Goal: Task Accomplishment & Management: Use online tool/utility

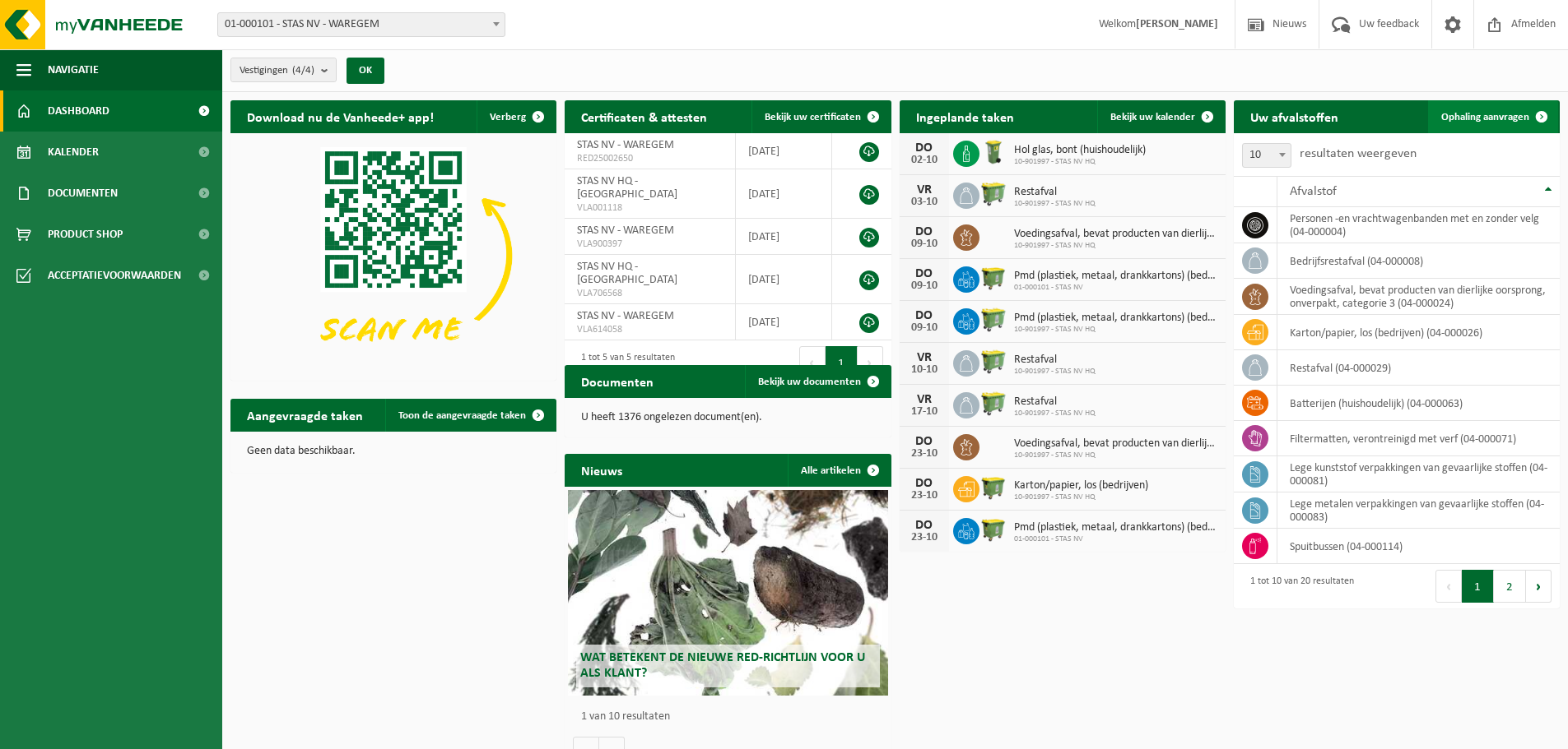
click at [1479, 121] on span "Ophaling aanvragen" at bounding box center [1485, 118] width 88 height 11
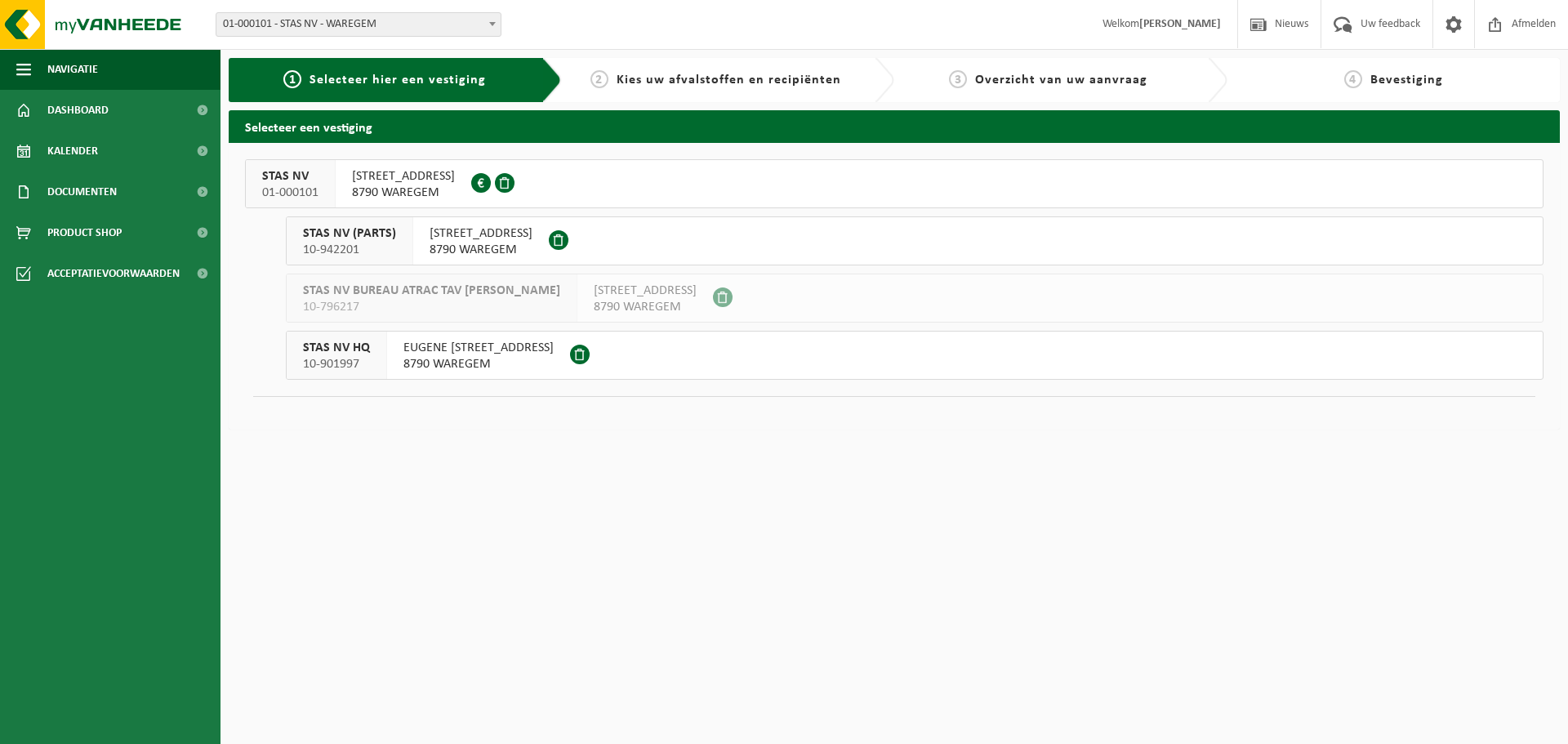
click at [407, 183] on span "FLANDERS FIELDWEG 45" at bounding box center [404, 176] width 103 height 16
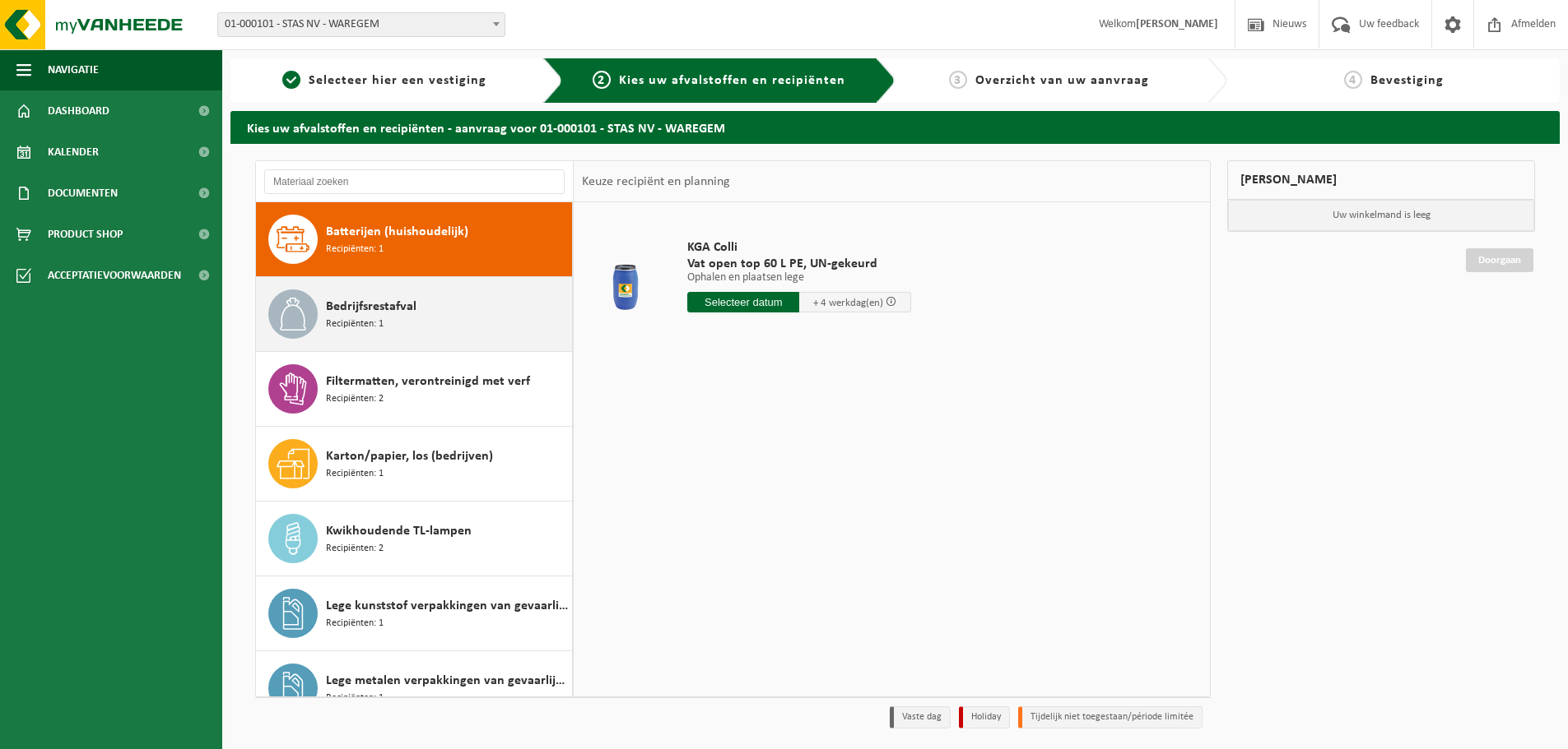
click at [368, 308] on span "Bedrijfsrestafval" at bounding box center [370, 307] width 90 height 20
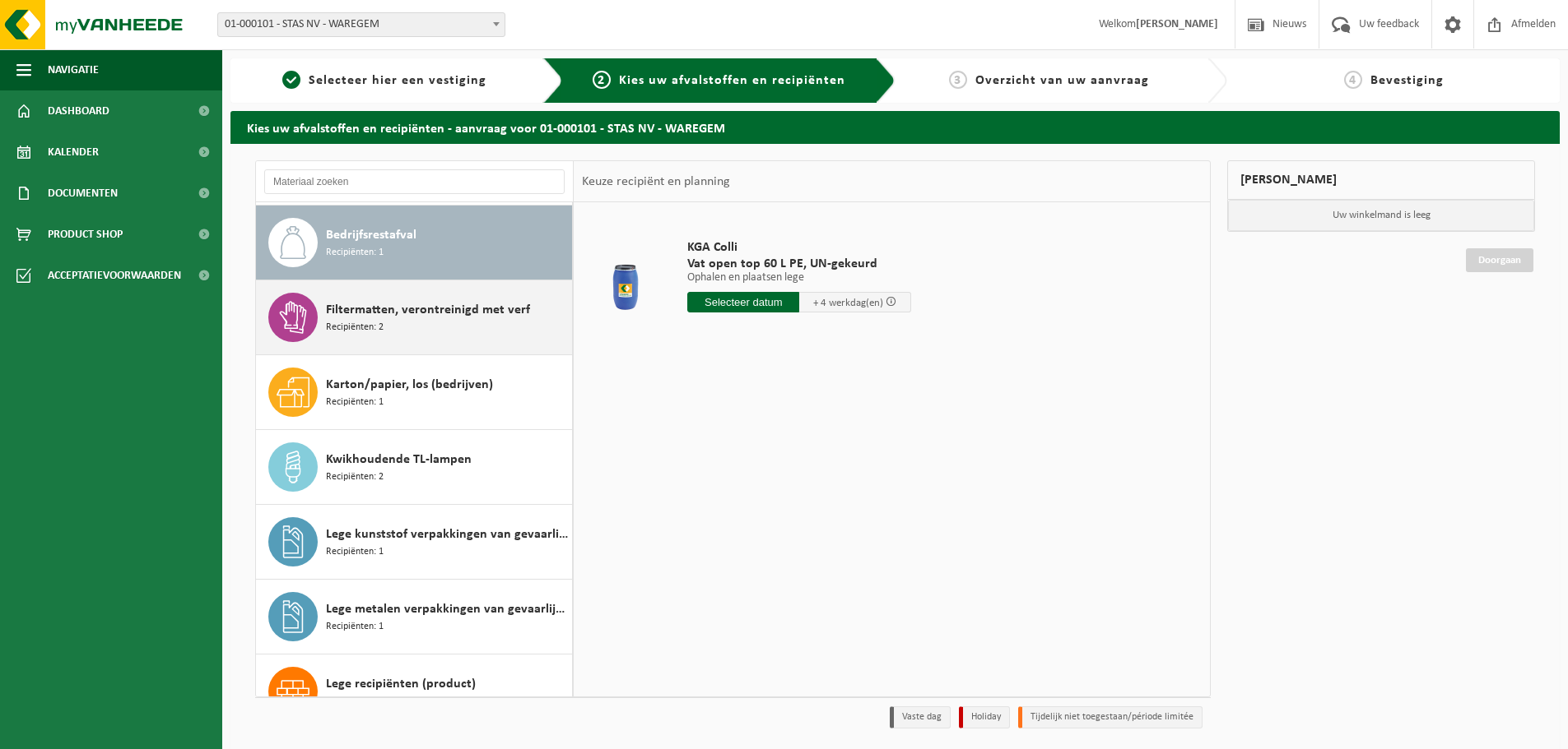
scroll to position [75, 0]
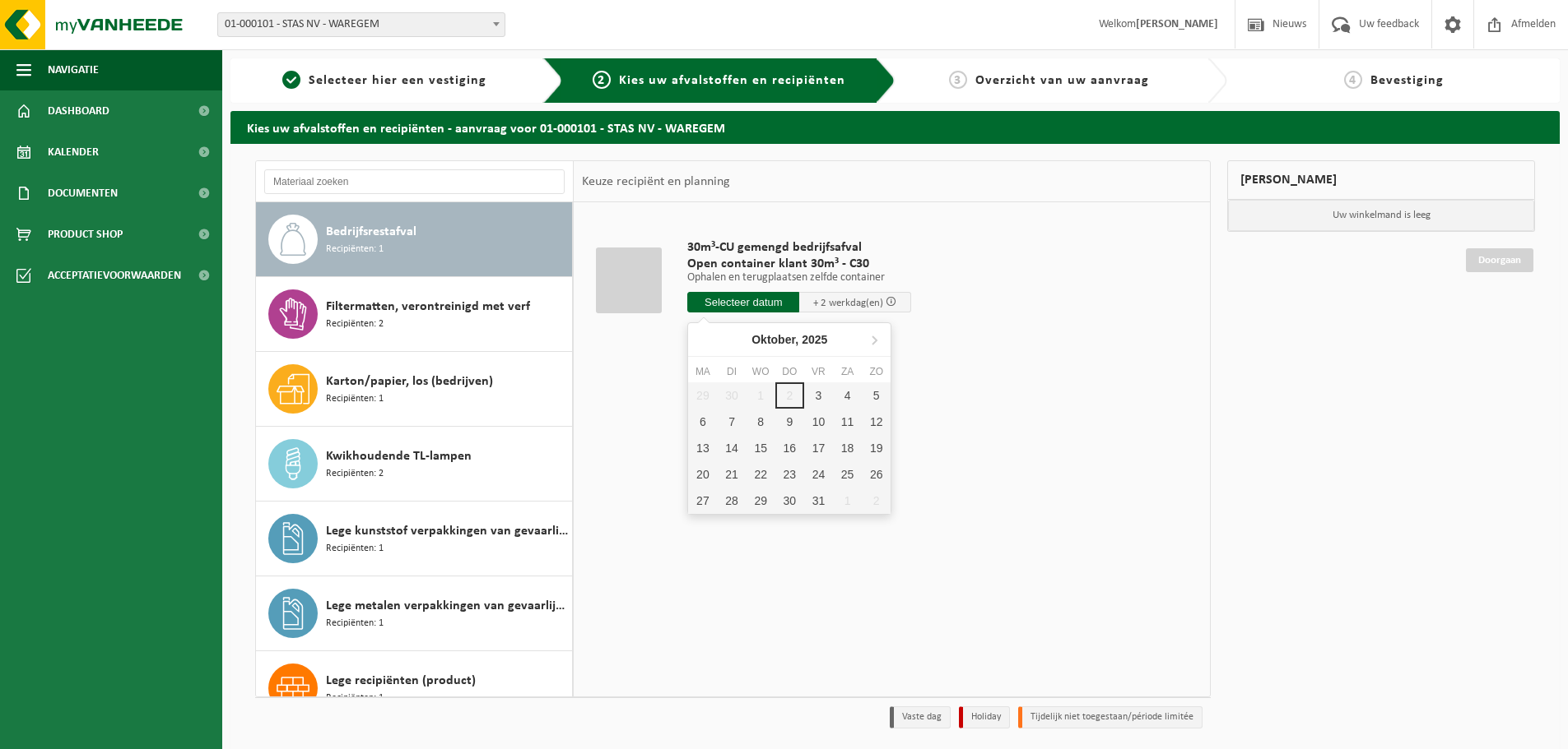
click at [716, 295] on input "text" at bounding box center [743, 302] width 112 height 21
click at [824, 397] on div "3" at bounding box center [819, 395] width 29 height 26
type input "Van 2025-10-03"
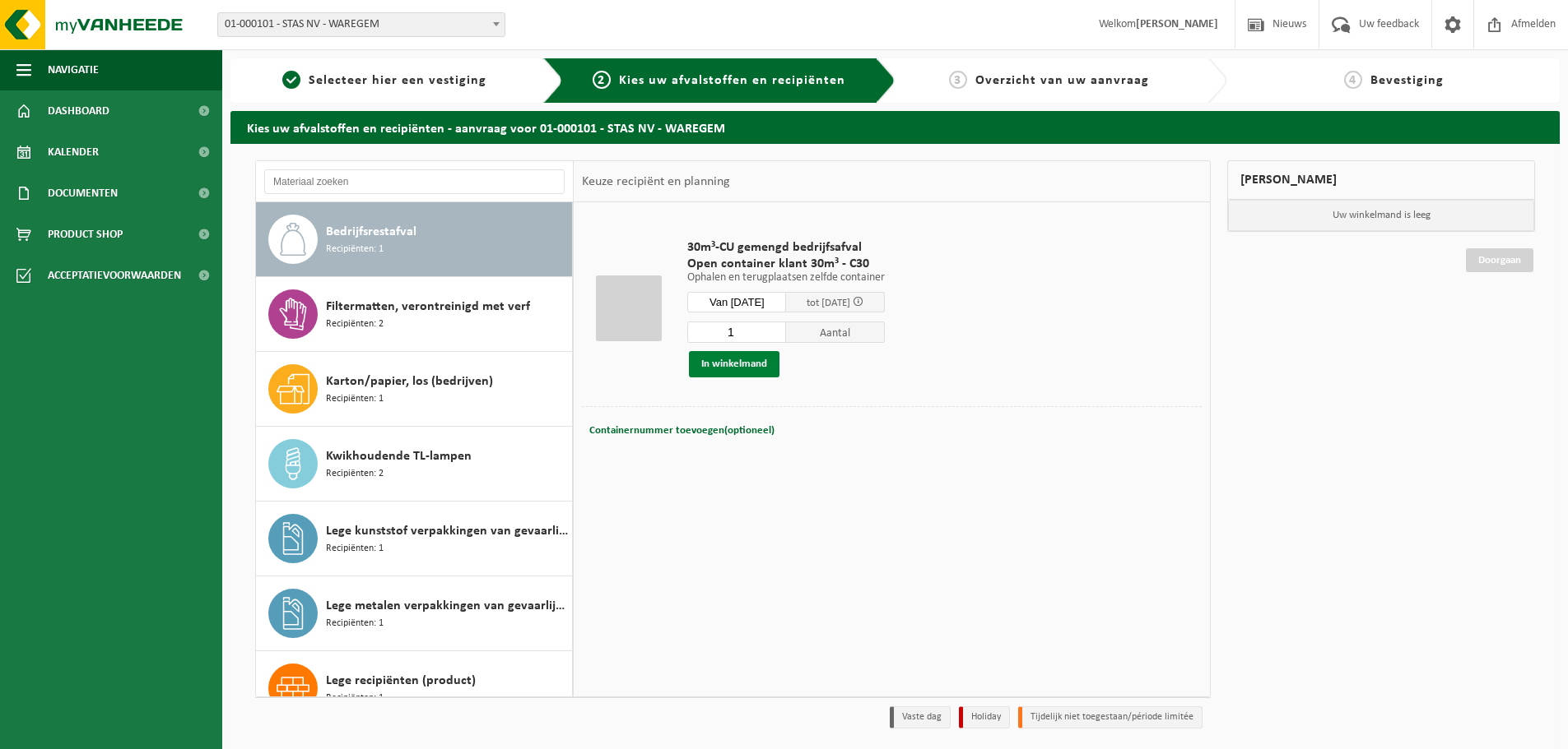
click at [751, 365] on button "In winkelmand" at bounding box center [734, 364] width 90 height 26
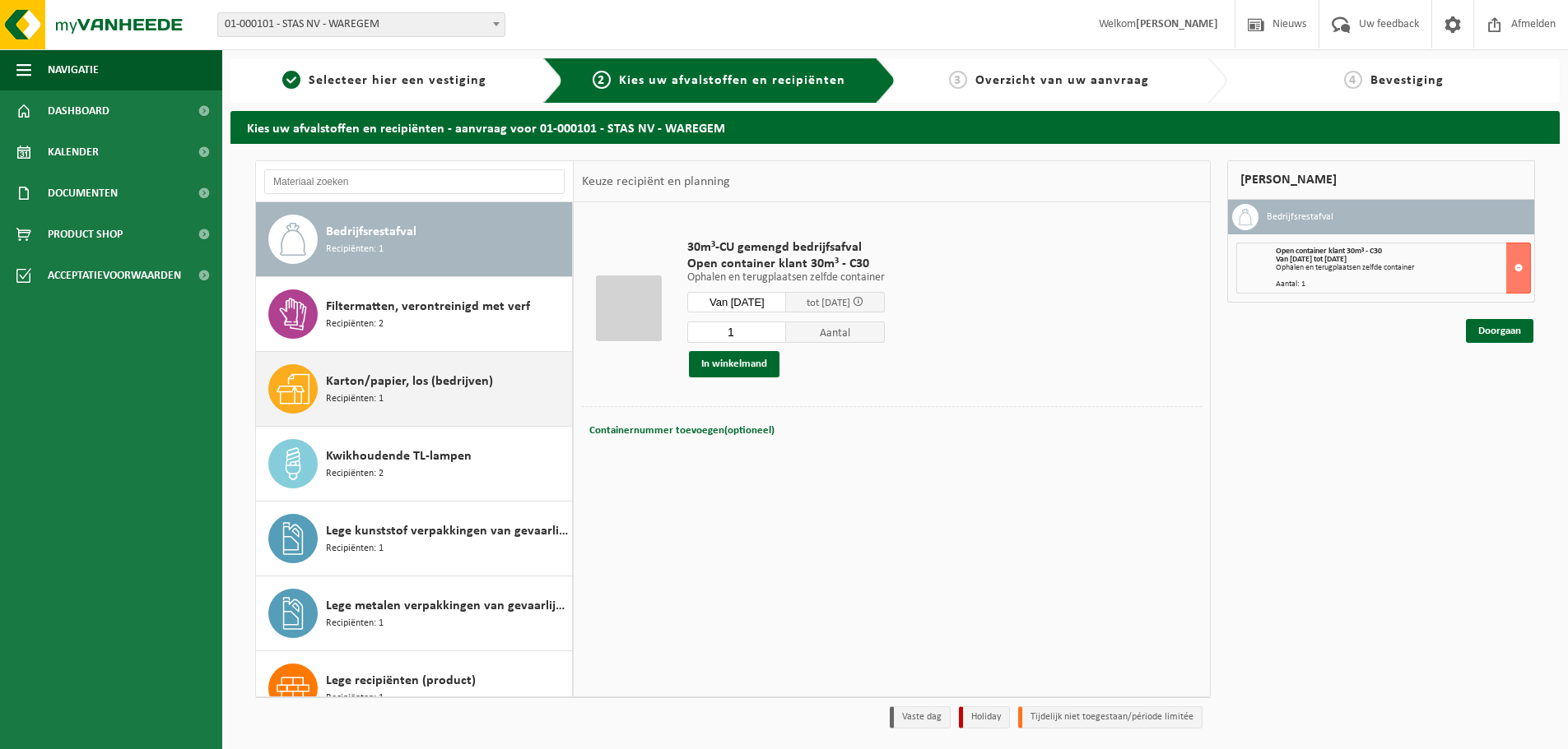
click at [391, 383] on span "Karton/papier, los (bedrijven)" at bounding box center [408, 382] width 167 height 20
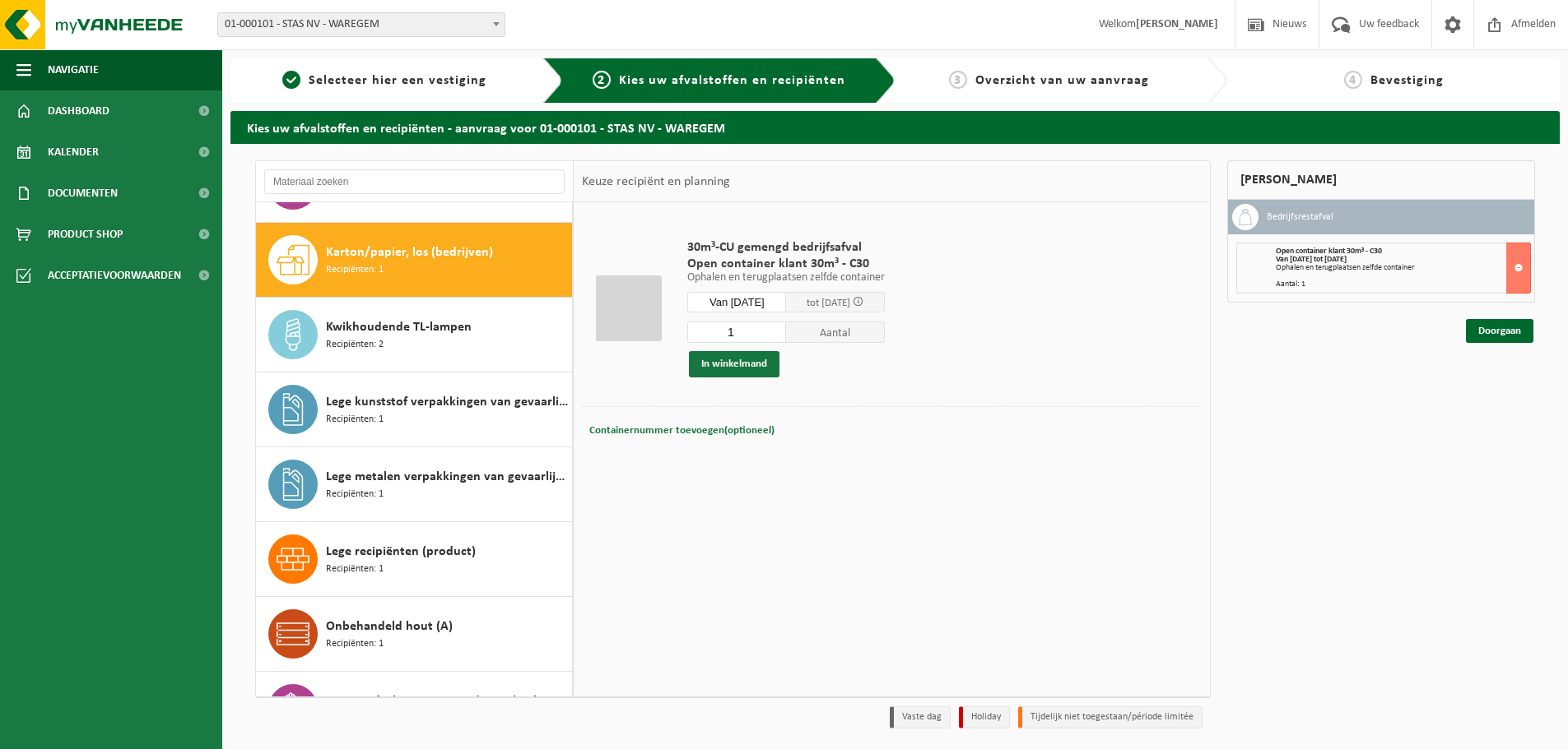
scroll to position [224, 0]
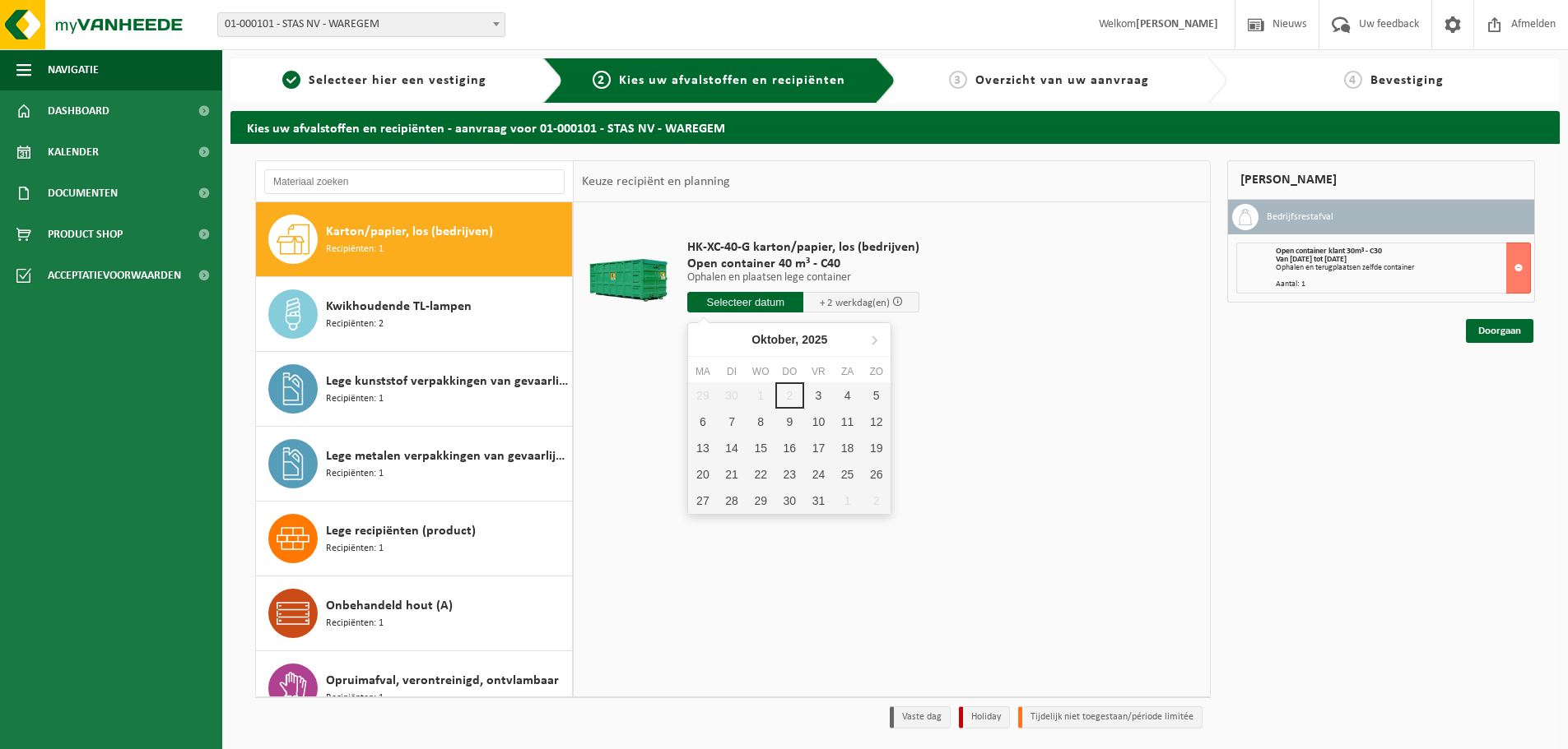
click at [723, 309] on input "text" at bounding box center [745, 302] width 116 height 21
click at [813, 395] on div "3" at bounding box center [819, 395] width 29 height 26
type input "Van 2025-10-03"
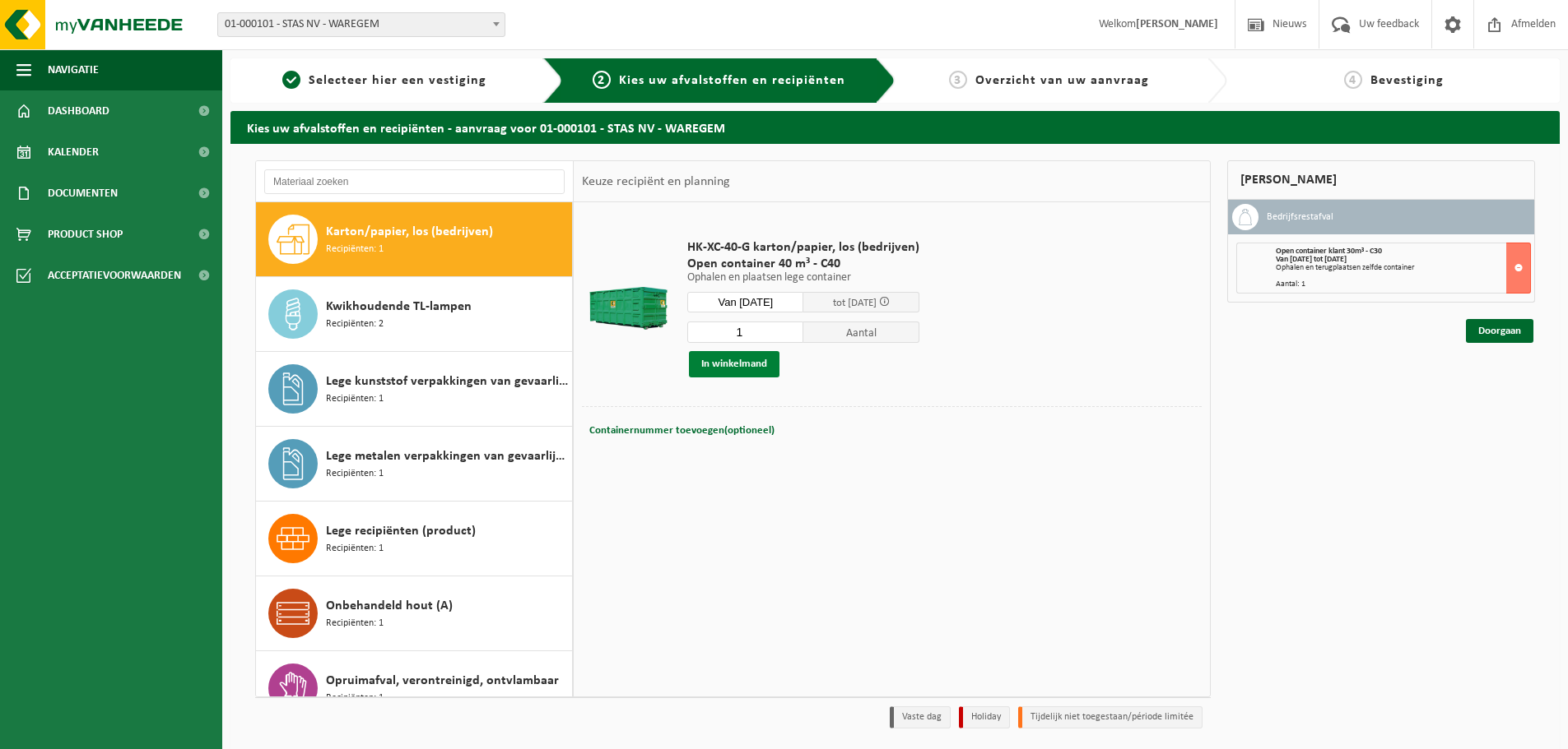
click at [753, 366] on button "In winkelmand" at bounding box center [734, 364] width 90 height 26
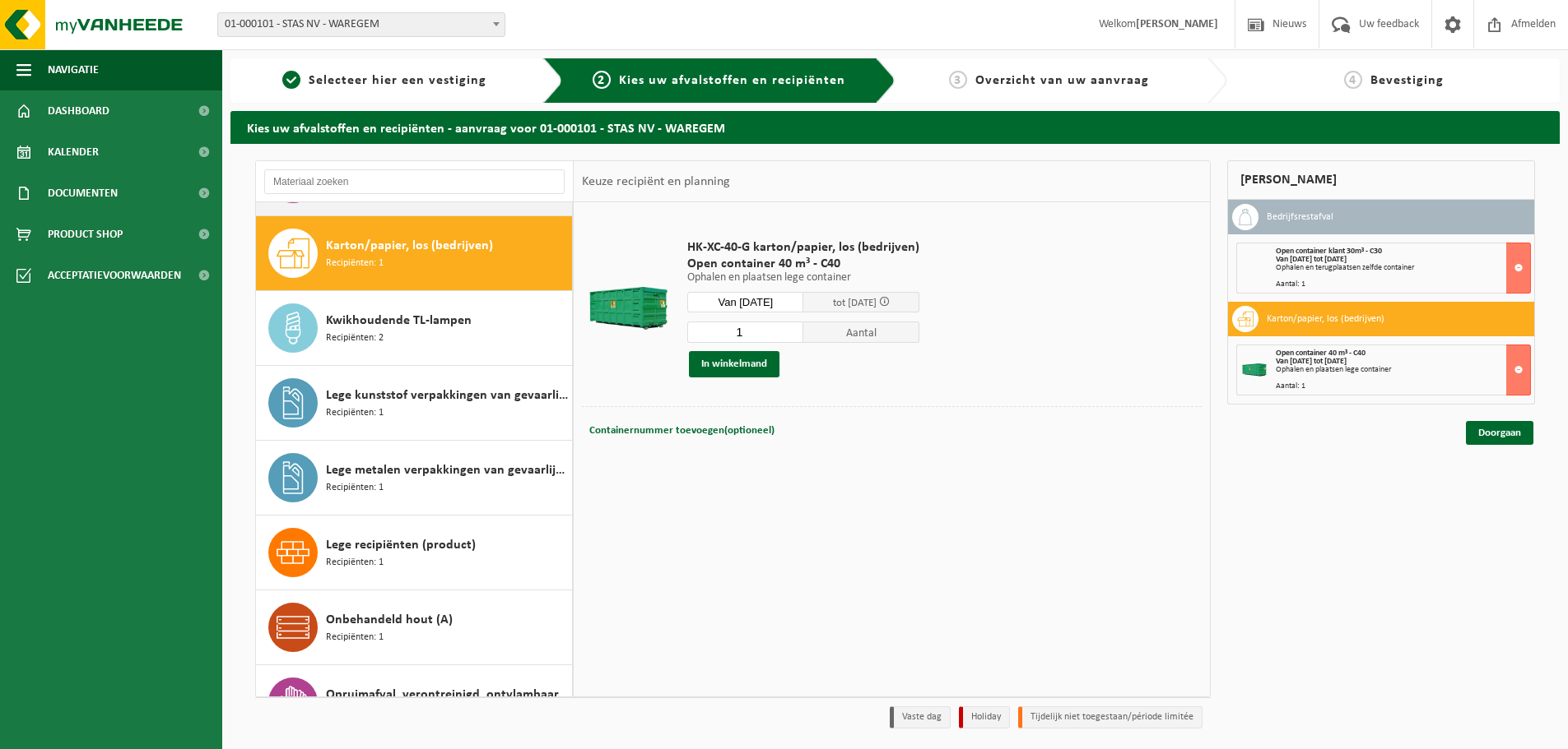
scroll to position [0, 0]
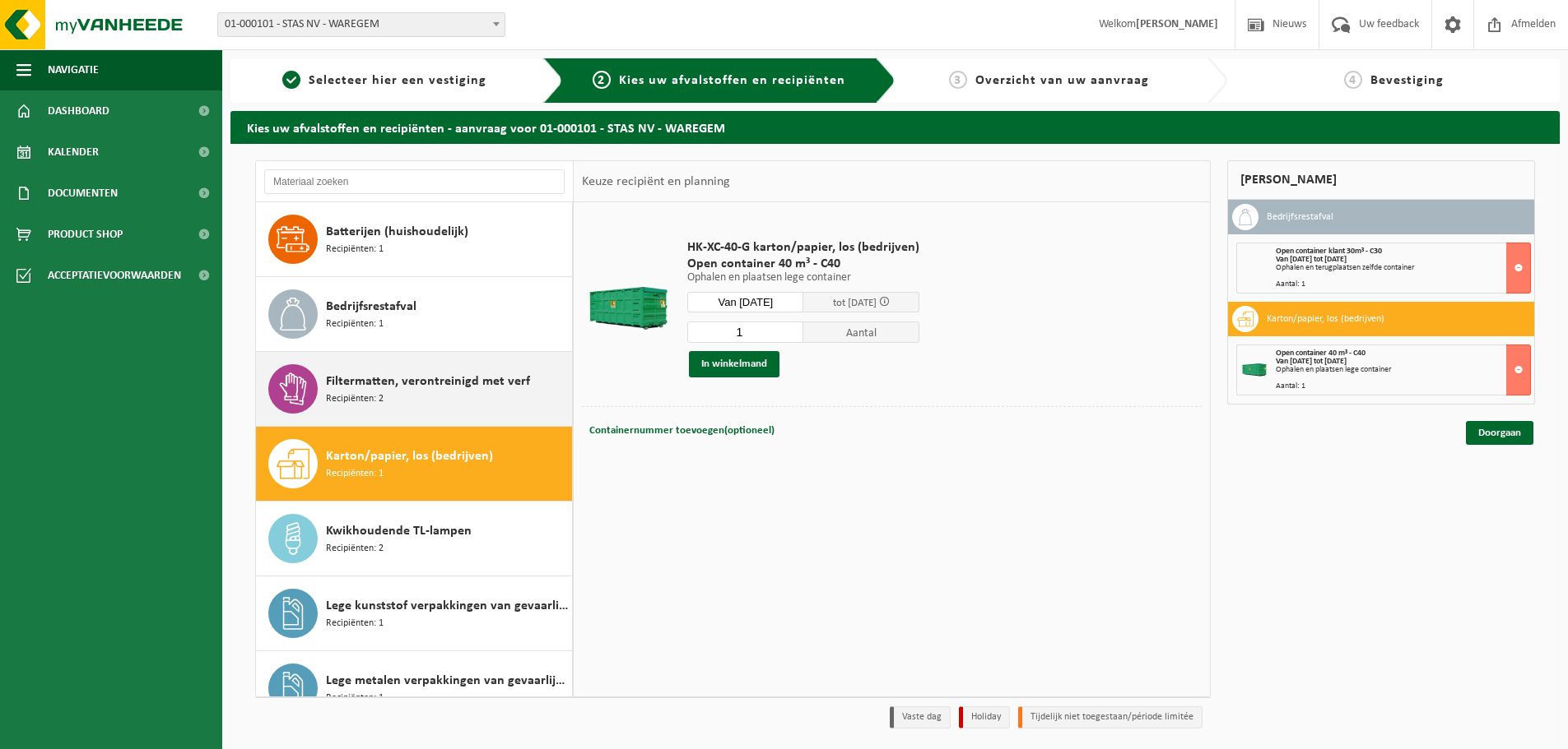
click at [418, 388] on span "Filtermatten, verontreinigd met verf" at bounding box center [428, 382] width 204 height 20
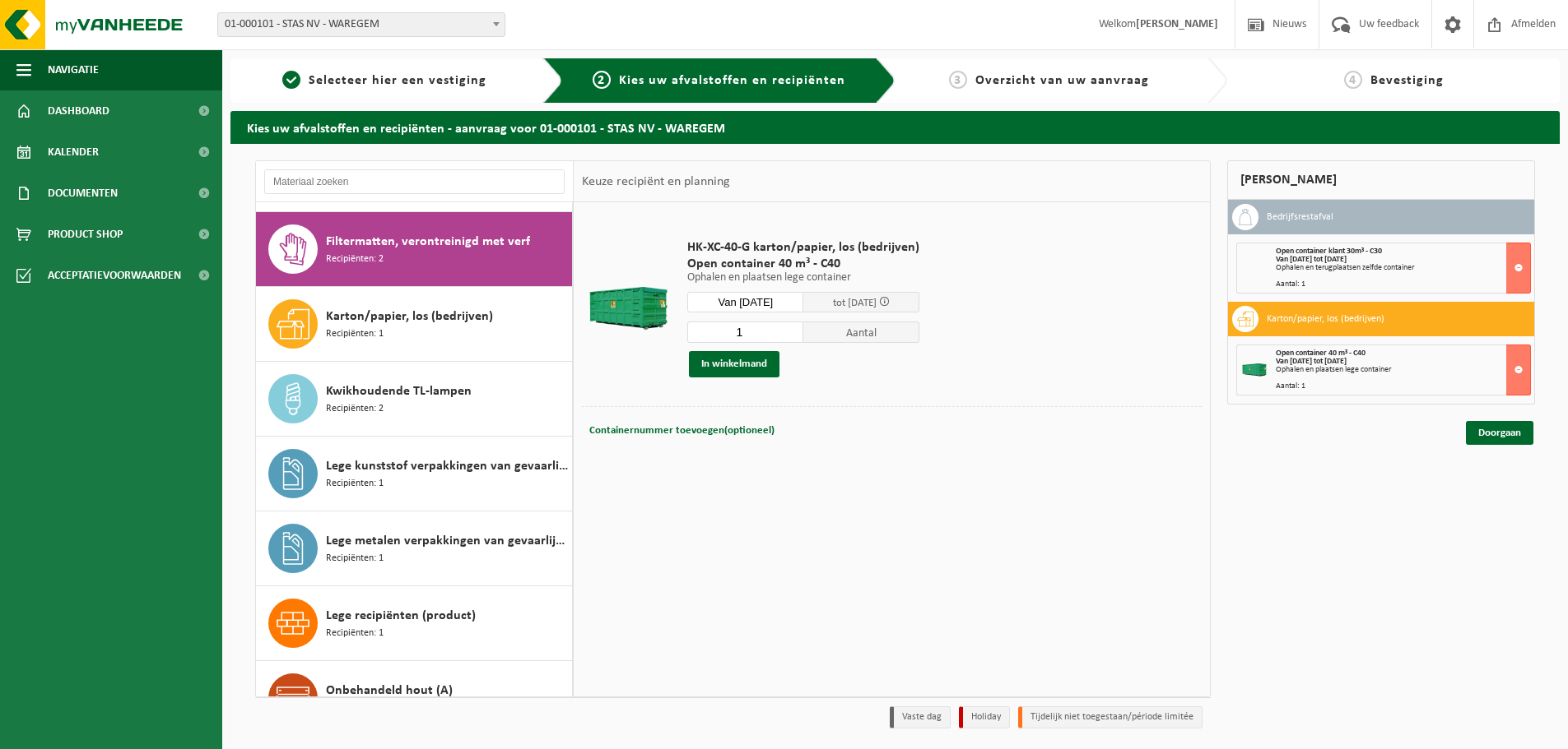
scroll to position [149, 0]
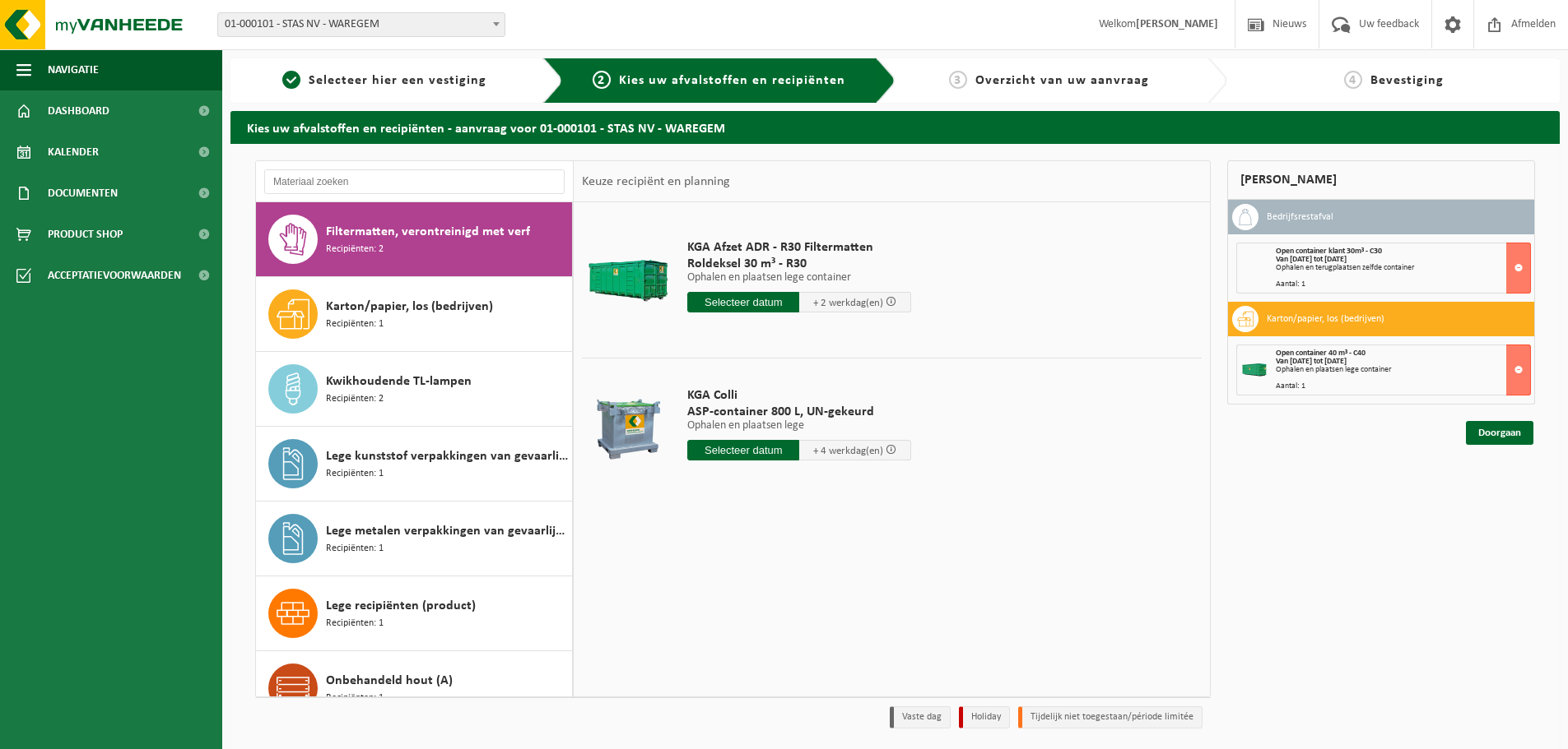
click at [765, 298] on input "text" at bounding box center [743, 302] width 112 height 21
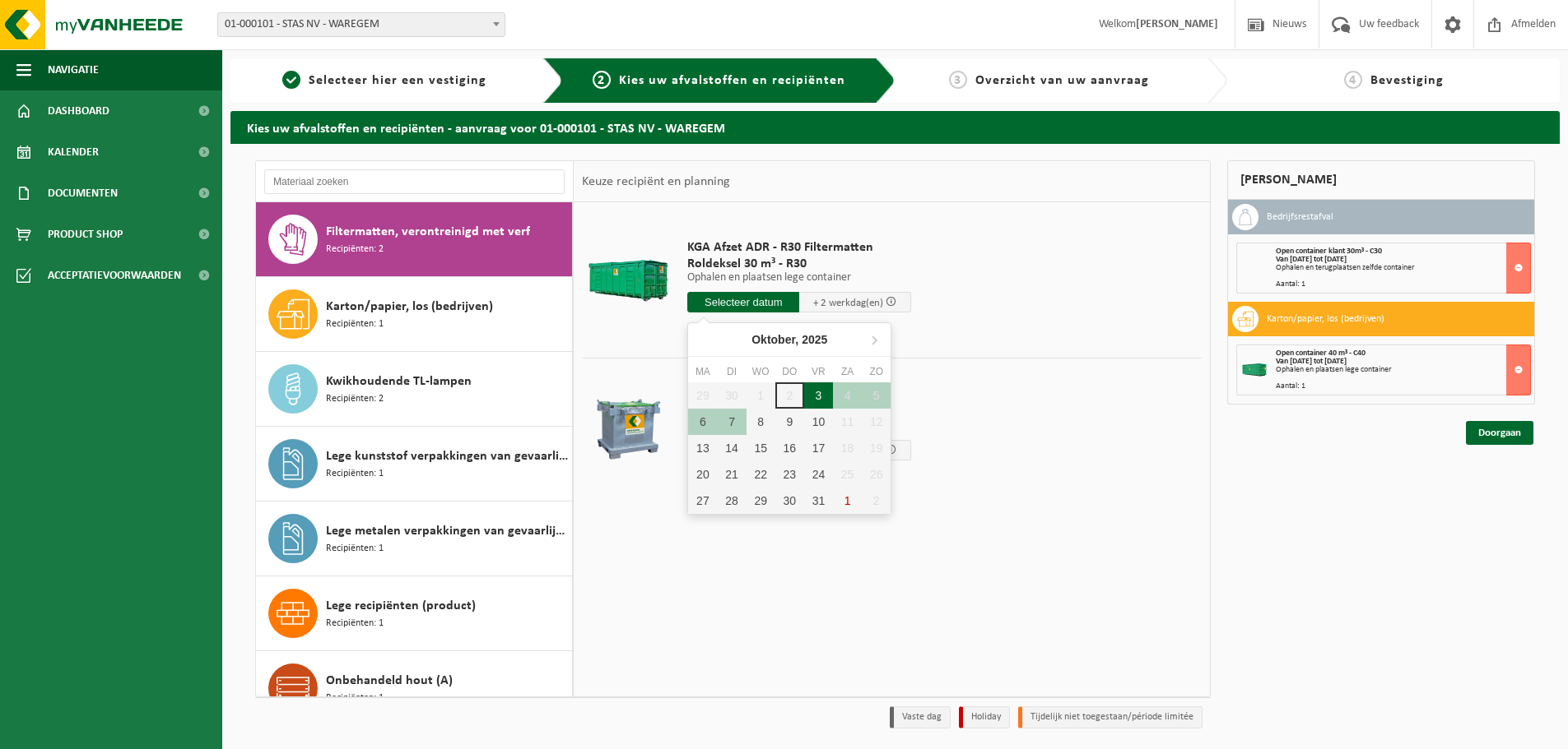
click at [816, 400] on div "3" at bounding box center [819, 395] width 29 height 26
type input "Van 2025-10-03"
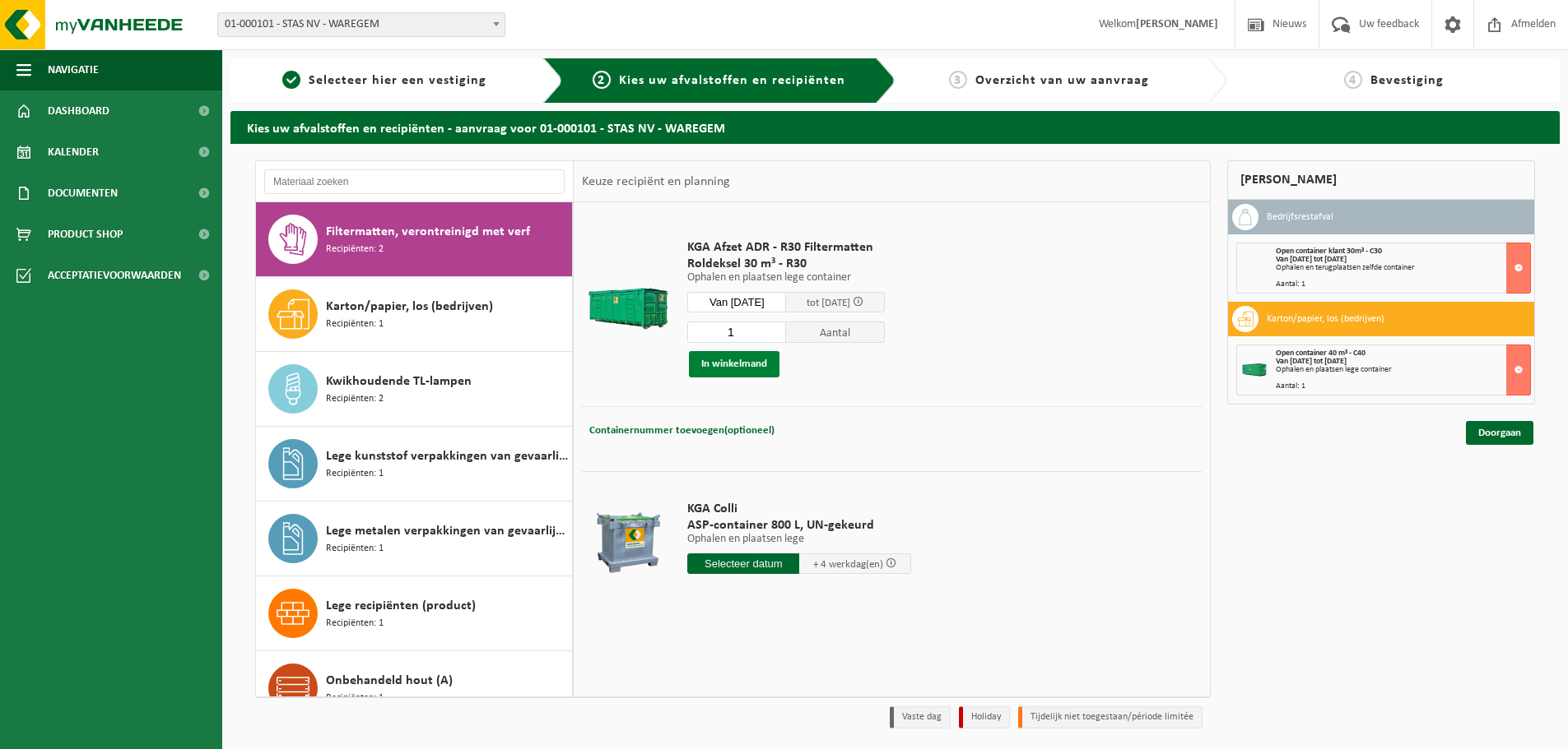
click at [748, 369] on button "In winkelmand" at bounding box center [734, 364] width 90 height 26
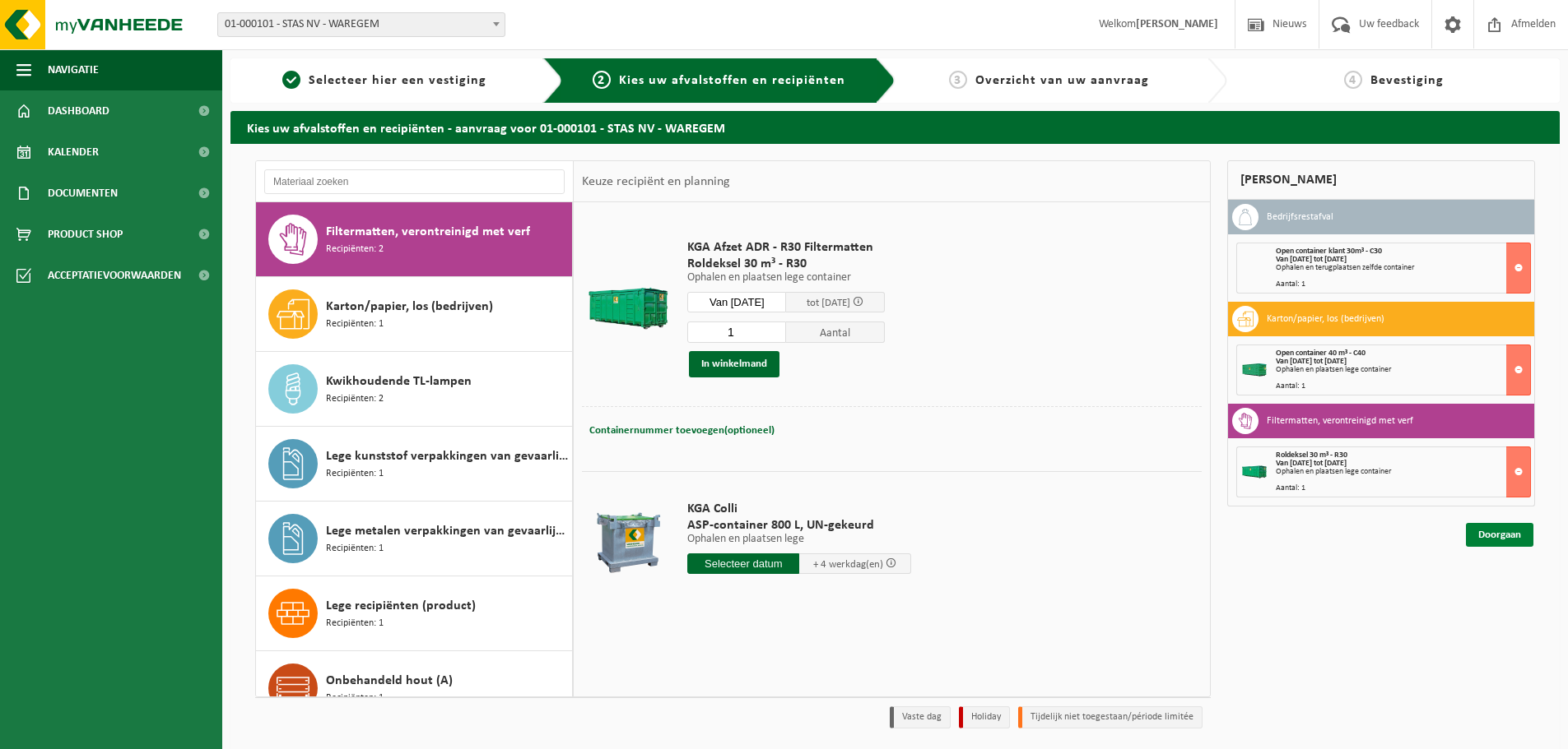
click at [1516, 539] on link "Doorgaan" at bounding box center [1500, 535] width 67 height 24
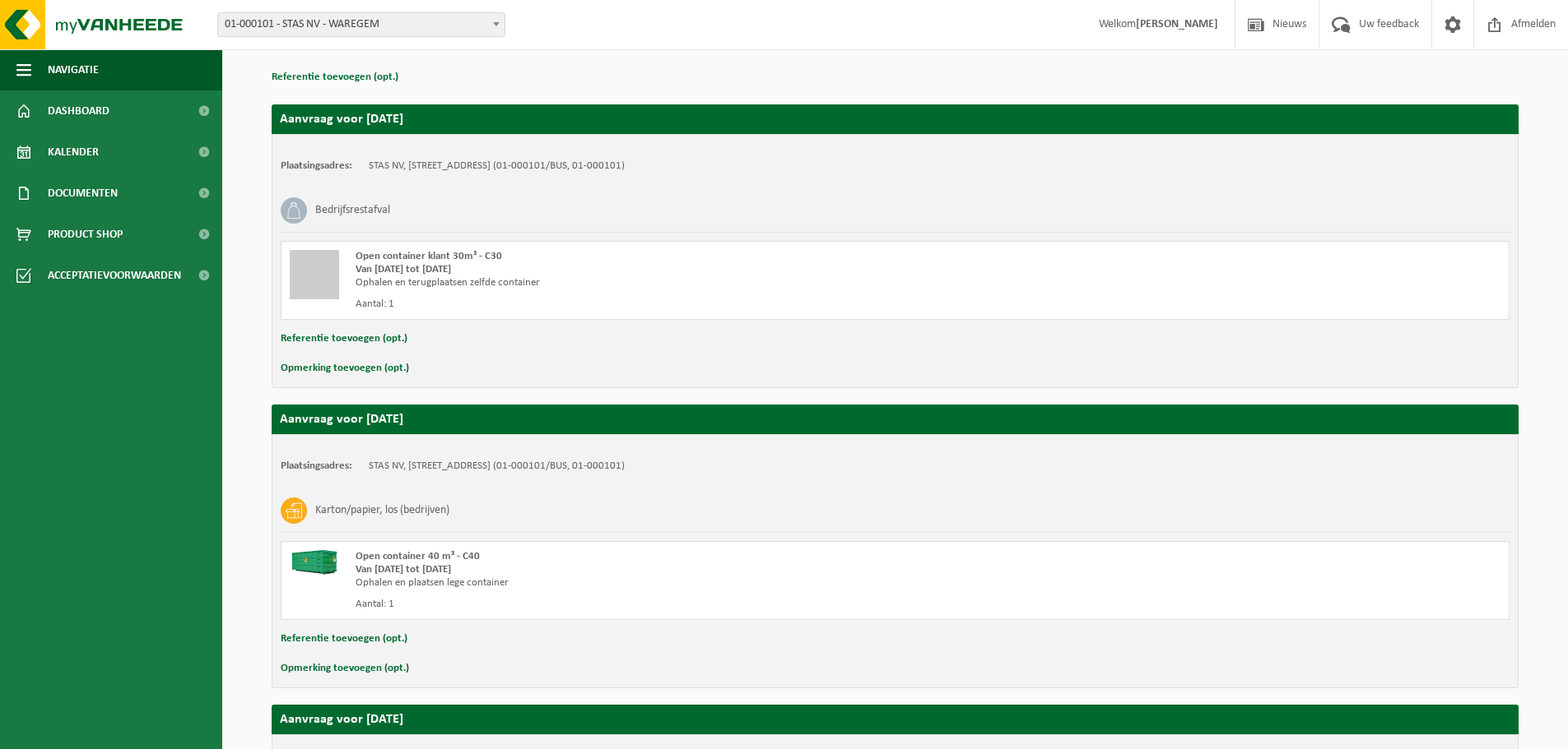
scroll to position [557, 0]
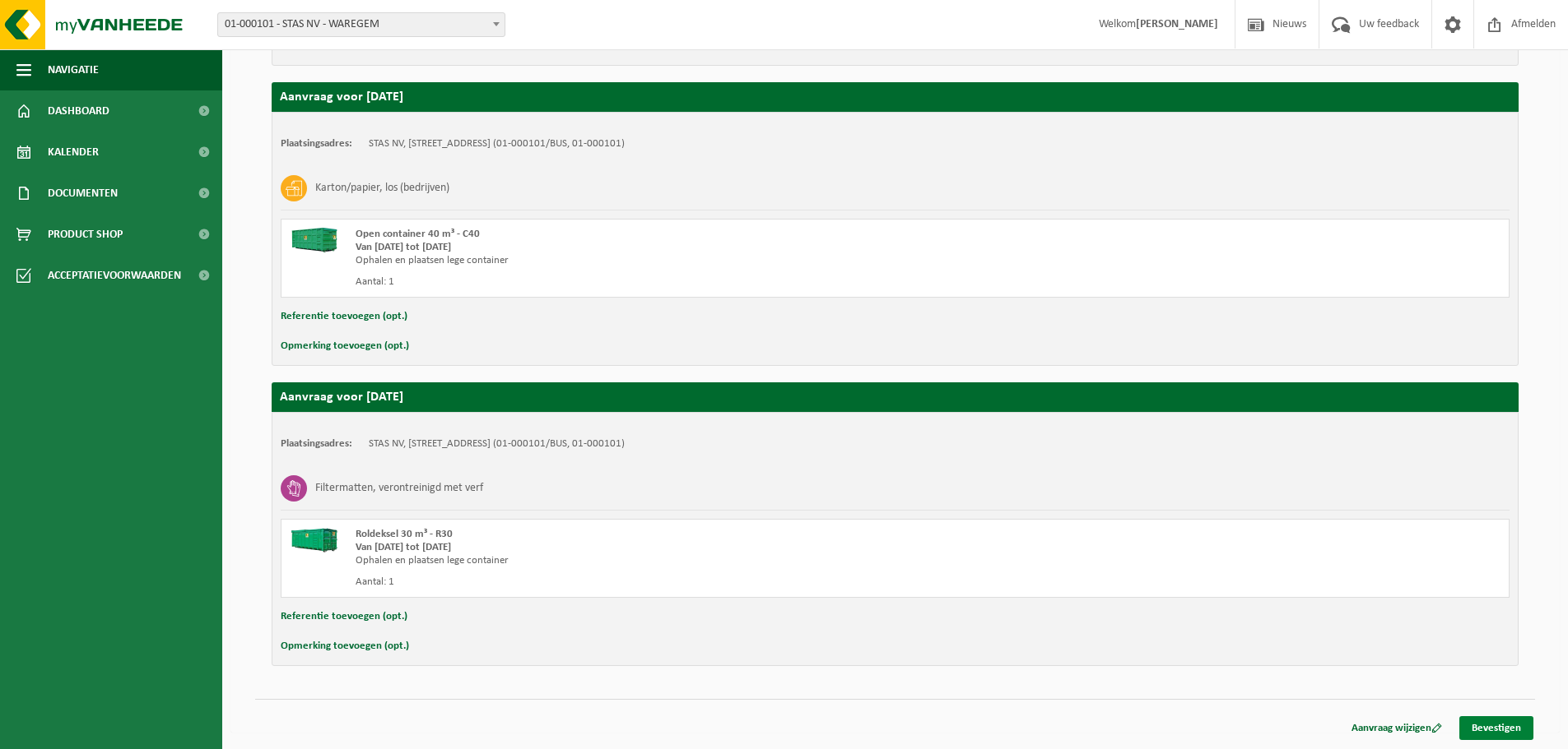
click at [1499, 720] on link "Bevestigen" at bounding box center [1495, 728] width 74 height 24
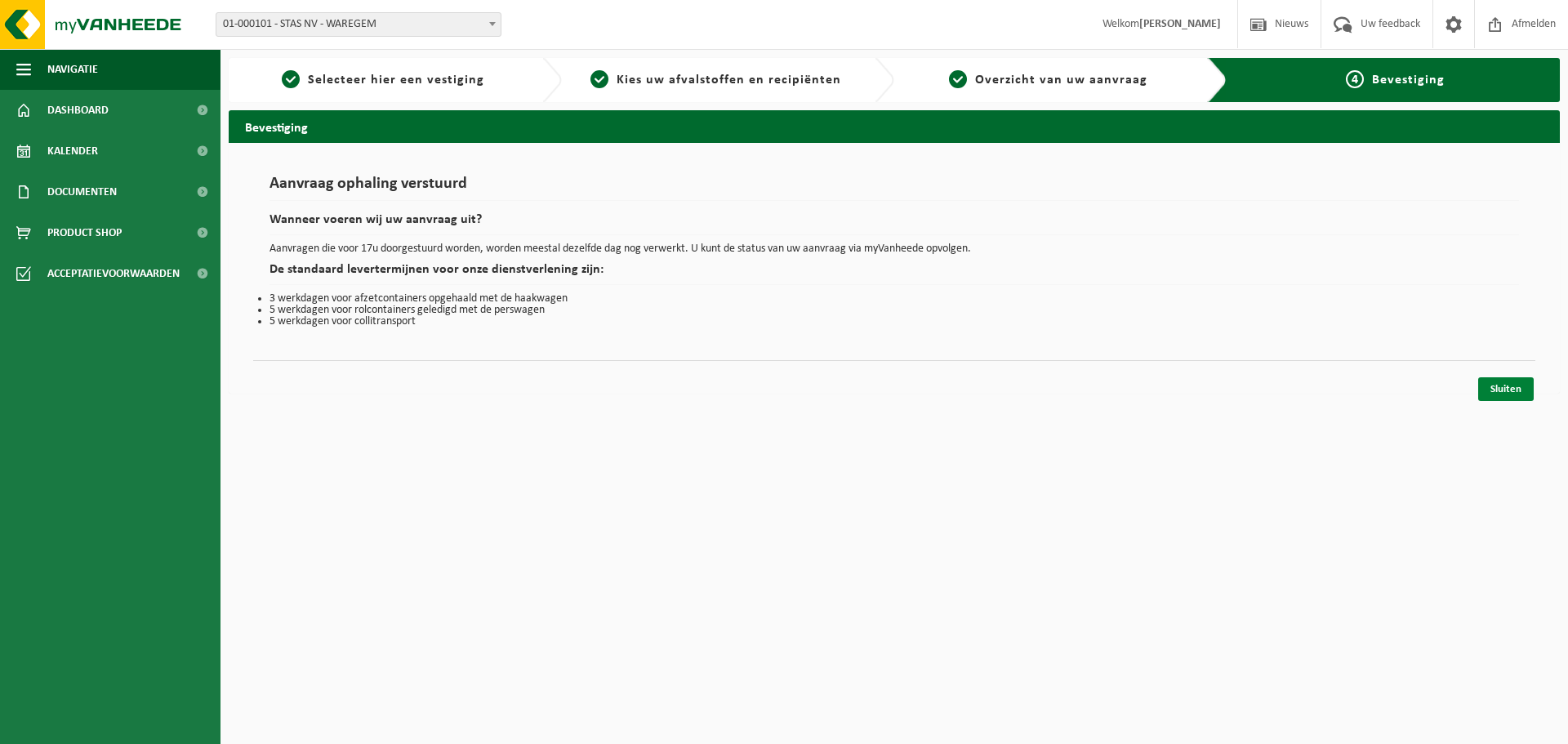
click at [1506, 388] on link "Sluiten" at bounding box center [1506, 389] width 55 height 24
